Goal: Transaction & Acquisition: Purchase product/service

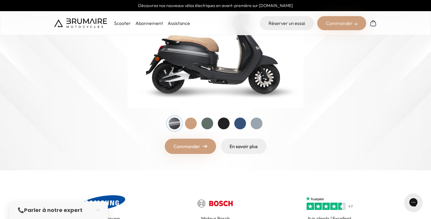
scroll to position [116, 0]
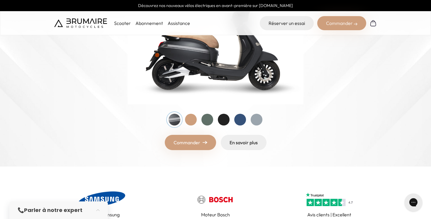
click at [209, 120] on div at bounding box center [207, 120] width 12 height 12
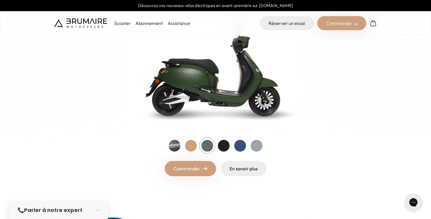
scroll to position [77, 0]
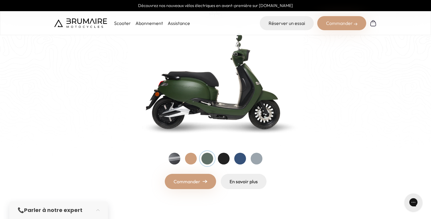
click at [189, 181] on link "Commander" at bounding box center [190, 181] width 51 height 15
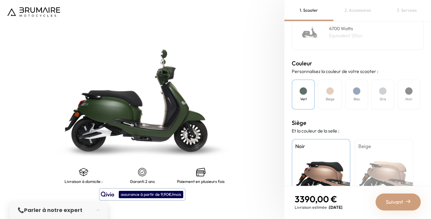
scroll to position [174, 0]
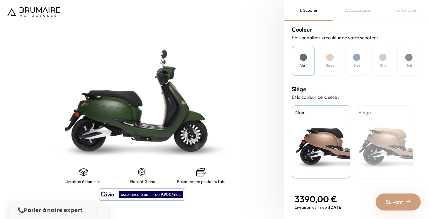
click at [366, 129] on div "Beige" at bounding box center [383, 141] width 59 height 73
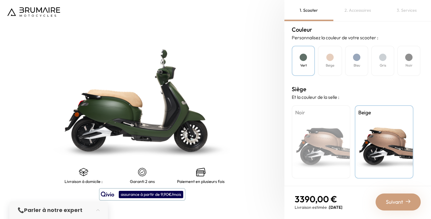
click at [337, 134] on div "Noir" at bounding box center [320, 141] width 59 height 73
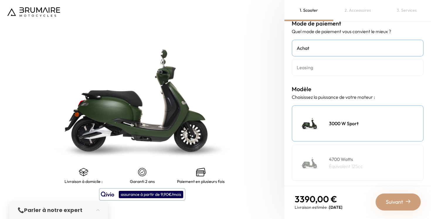
scroll to position [0, 0]
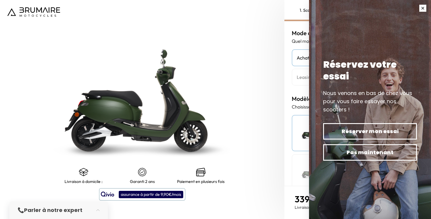
click at [423, 7] on button "button" at bounding box center [422, 8] width 16 height 16
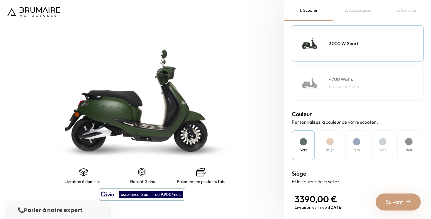
scroll to position [93, 0]
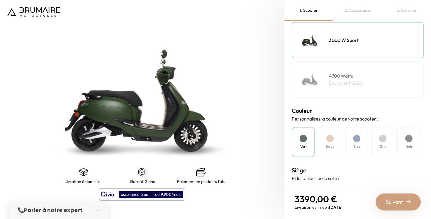
click at [396, 200] on span "Suivant" at bounding box center [394, 202] width 17 height 8
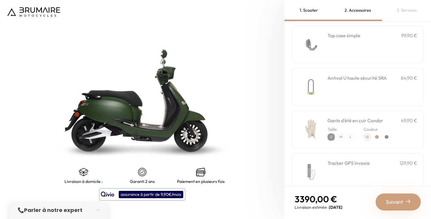
scroll to position [0, 0]
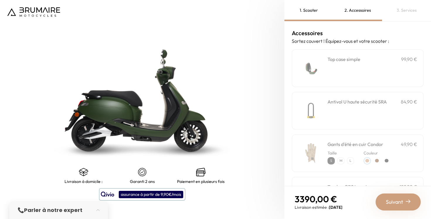
click at [385, 65] on div "**********" at bounding box center [372, 68] width 90 height 25
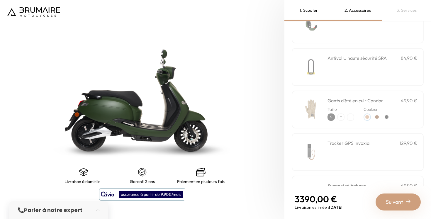
scroll to position [53, 0]
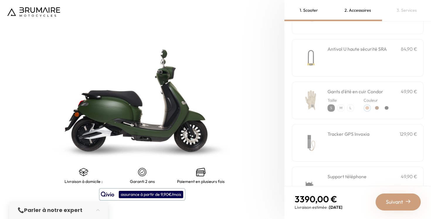
click at [387, 96] on div "Couleur" at bounding box center [376, 103] width 27 height 17
click at [386, 109] on div at bounding box center [386, 108] width 4 height 4
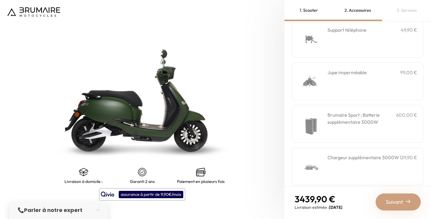
scroll to position [206, 0]
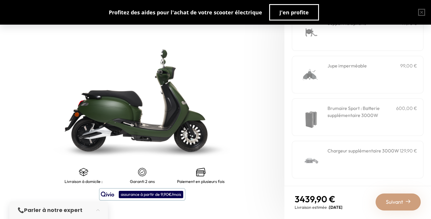
click at [396, 204] on span "Suivant" at bounding box center [394, 202] width 17 height 8
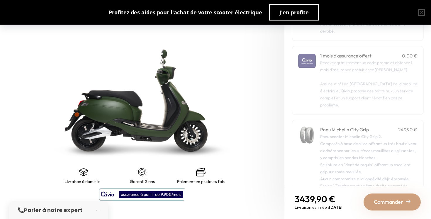
scroll to position [102, 0]
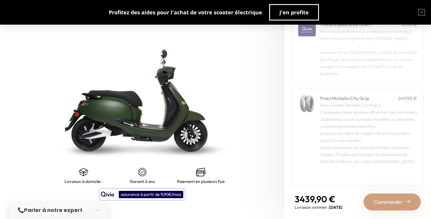
click at [386, 200] on span "Commander" at bounding box center [388, 202] width 29 height 8
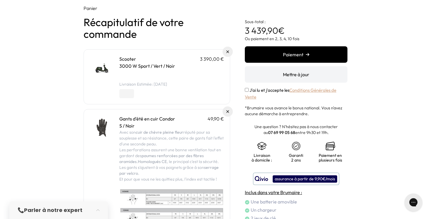
scroll to position [21, 0]
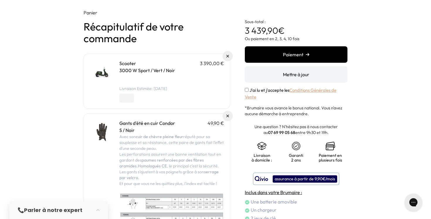
click at [312, 56] on button "Paiement" at bounding box center [296, 54] width 103 height 16
